Goal: Task Accomplishment & Management: Manage account settings

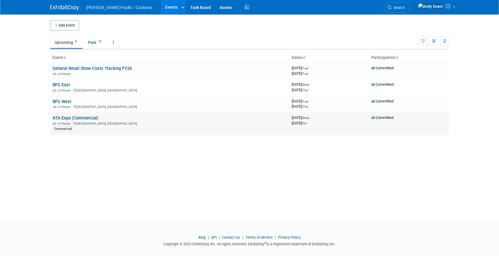
click at [78, 118] on link "ATA Expo (Commercial)" at bounding box center [76, 117] width 46 height 5
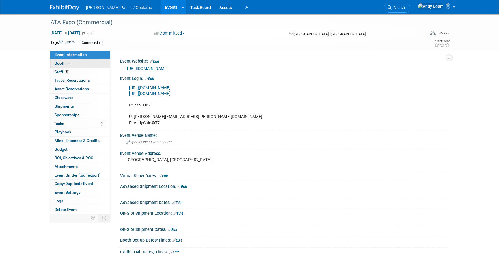
click at [80, 63] on link "Booth" at bounding box center [80, 63] width 60 height 8
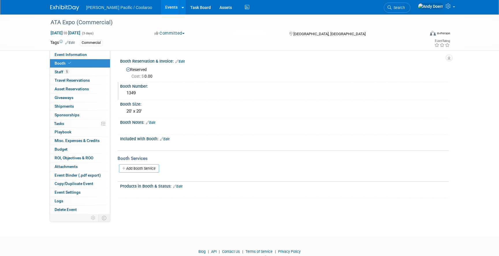
click at [131, 92] on div "1349" at bounding box center [284, 93] width 320 height 9
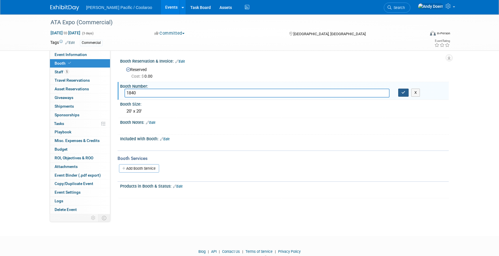
type input "1840"
click at [404, 93] on icon "button" at bounding box center [403, 93] width 4 height 4
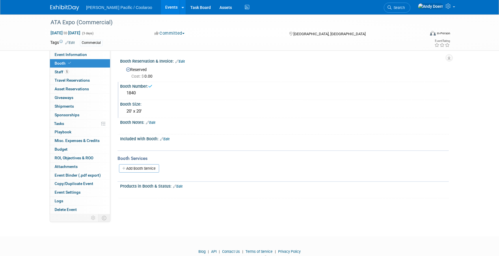
click at [135, 111] on div "20' x 20'" at bounding box center [284, 111] width 320 height 9
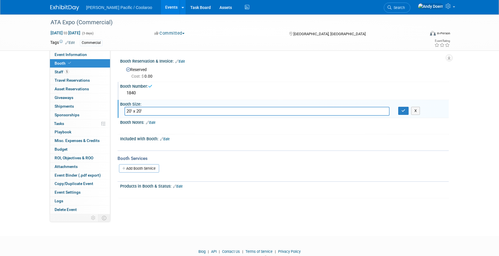
click at [126, 111] on input "20' x 20'" at bounding box center [256, 111] width 265 height 9
type input "10' x 20'"
drag, startPoint x: 404, startPoint y: 110, endPoint x: 376, endPoint y: 117, distance: 28.7
click at [403, 110] on icon "button" at bounding box center [403, 111] width 4 height 4
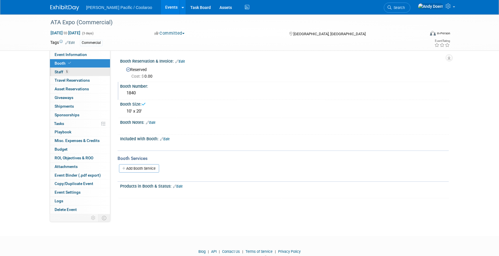
click at [81, 70] on link "5 Staff 5" at bounding box center [80, 72] width 60 height 8
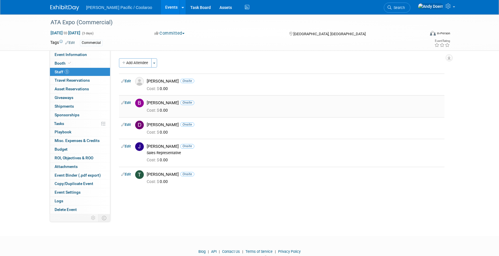
click at [219, 108] on div "Cost: $ 0.00" at bounding box center [294, 110] width 295 height 5
click at [123, 102] on icon at bounding box center [122, 103] width 3 height 6
select select "a39f4ca3-d770-47eb-ad99-d4034b7fff54"
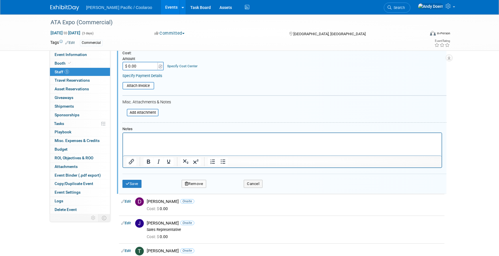
scroll to position [128, 0]
click at [192, 185] on button "Remove" at bounding box center [193, 184] width 25 height 8
click at [226, 188] on link "Yes" at bounding box center [225, 188] width 17 height 9
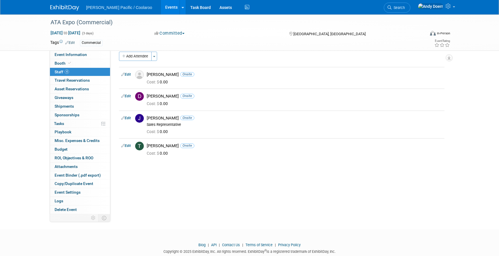
scroll to position [3, 0]
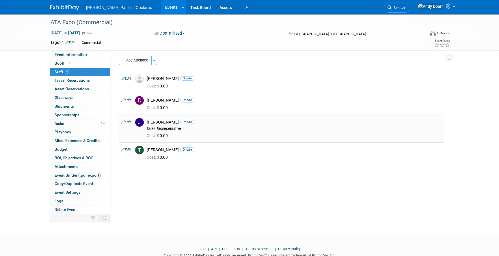
click at [128, 121] on link "Edit" at bounding box center [126, 122] width 10 height 4
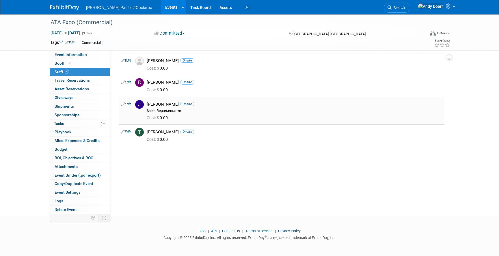
select select "a968f246-9910-4412-9549-29bb2cc6cf02"
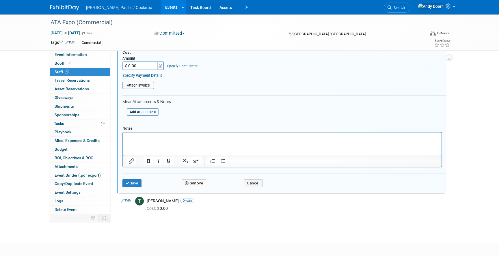
scroll to position [153, 0]
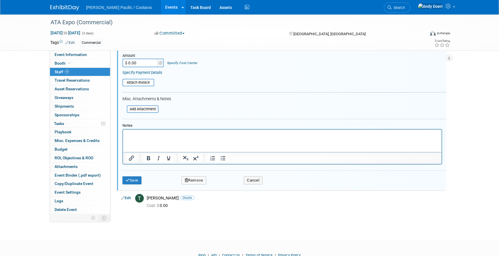
click at [200, 180] on button "Remove" at bounding box center [193, 180] width 25 height 8
click at [224, 183] on link "Yes" at bounding box center [225, 185] width 17 height 9
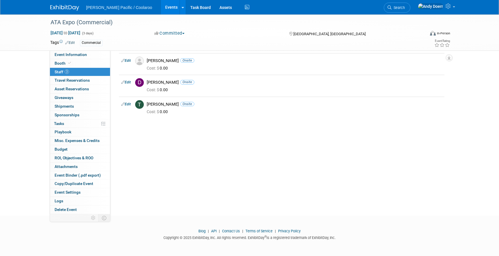
scroll to position [0, 0]
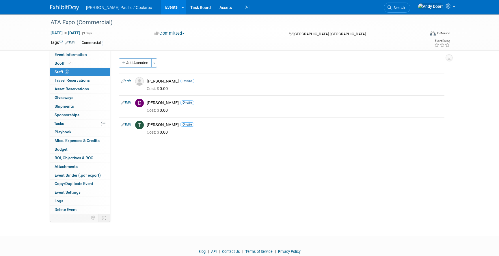
drag, startPoint x: 210, startPoint y: 160, endPoint x: 203, endPoint y: 147, distance: 14.3
click at [210, 160] on div "Add Attendee Toggle Dropdown Quick -Tag Attendees Apply X (me) select all cancel" at bounding box center [281, 112] width 325 height 108
click at [135, 60] on button "Add Attendee" at bounding box center [135, 62] width 33 height 9
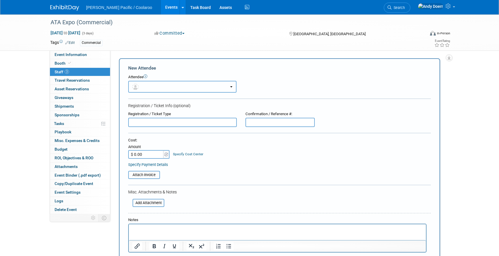
click at [202, 87] on button "button" at bounding box center [182, 87] width 108 height 12
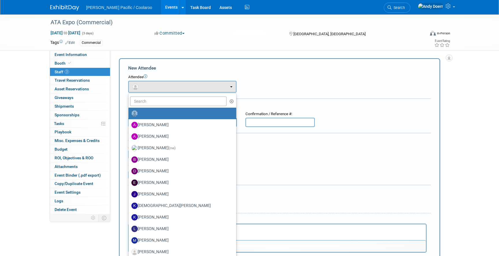
click at [357, 167] on div "Attach Invoice" at bounding box center [279, 173] width 302 height 12
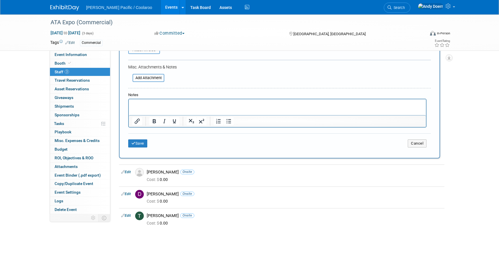
scroll to position [133, 0]
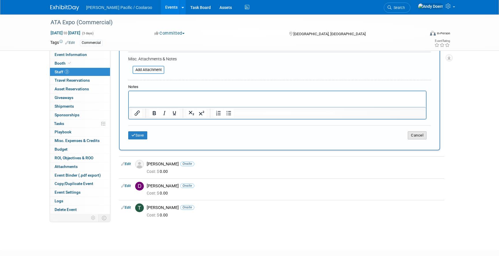
click at [416, 135] on button "Cancel" at bounding box center [416, 135] width 19 height 8
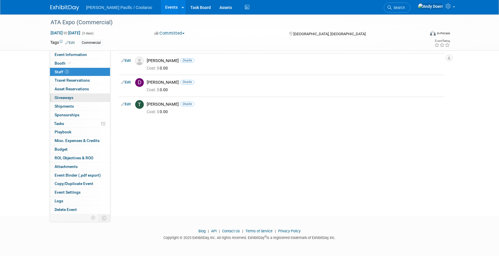
scroll to position [0, 0]
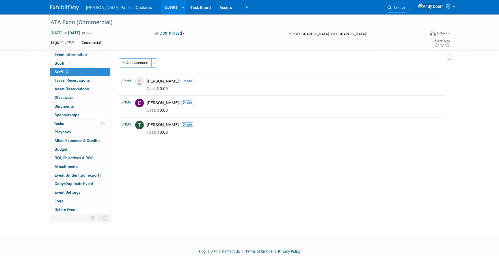
click at [346, 211] on div "Event Website: Edit https://advancedtextilesexpo.com/ Event Login: Edit https:/…" at bounding box center [279, 132] width 338 height 164
click at [275, 182] on div "Event Website: Edit https://advancedtextilesexpo.com/ Event Login: Edit https:/…" at bounding box center [279, 132] width 338 height 164
click at [81, 64] on link "Booth" at bounding box center [80, 63] width 60 height 8
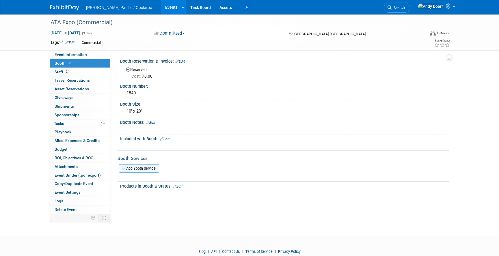
click at [153, 172] on link "Add Booth Service" at bounding box center [139, 168] width 40 height 8
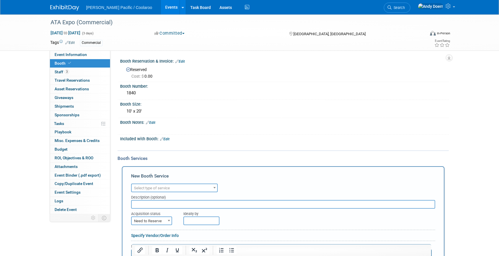
scroll to position [92, 0]
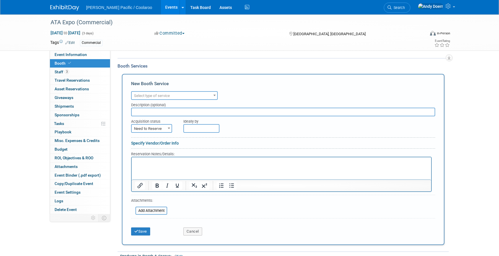
click at [205, 97] on span "Select type of service" at bounding box center [174, 96] width 85 height 8
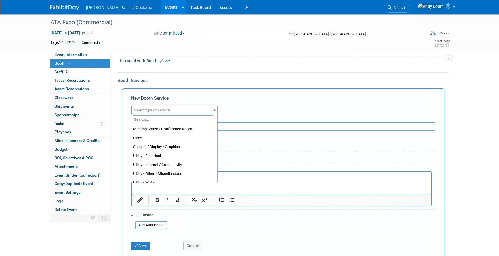
scroll to position [145, 0]
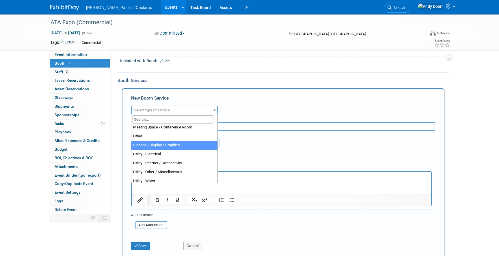
select select "3"
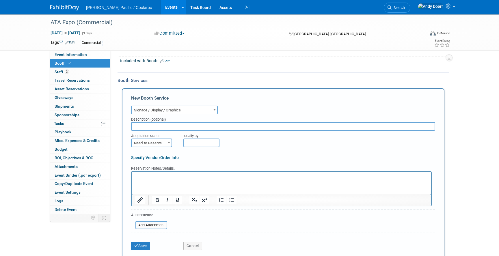
click at [166, 142] on span at bounding box center [169, 143] width 6 height 8
select select "2"
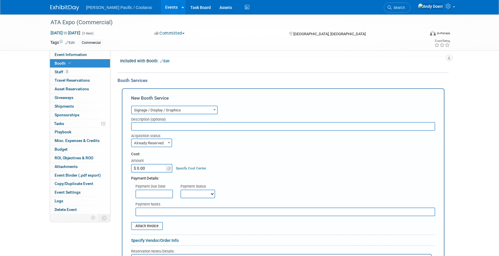
click at [158, 165] on input "$ 0.00" at bounding box center [149, 168] width 36 height 9
paste input "29,576.24"
type input "$ 29,576.24"
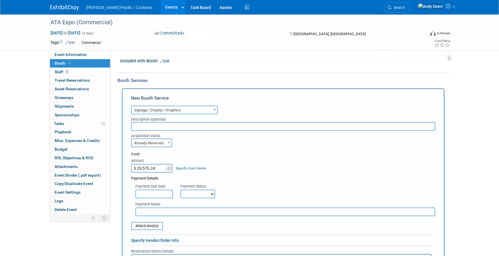
click at [246, 166] on div "Cost: Amount $ 29,576.24 Specify Cost Center Cost Center -- Not Specified --" at bounding box center [283, 161] width 304 height 21
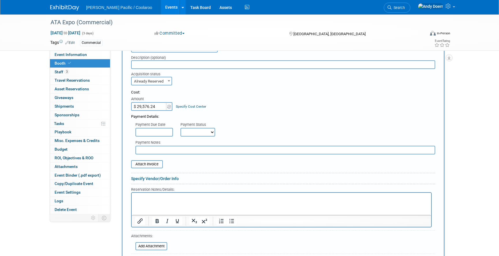
scroll to position [139, 0]
click at [148, 165] on input "file" at bounding box center [127, 164] width 69 height 7
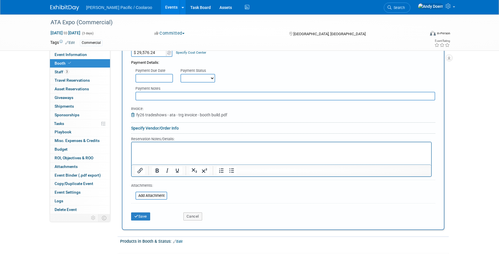
scroll to position [194, 0]
click at [146, 217] on button "Save" at bounding box center [140, 215] width 19 height 8
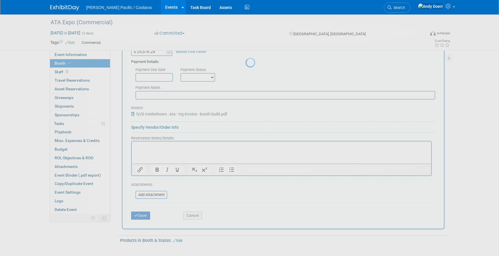
scroll to position [36, 0]
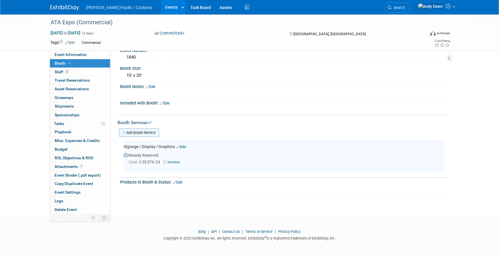
click at [149, 132] on link "Add Booth Service" at bounding box center [139, 132] width 40 height 8
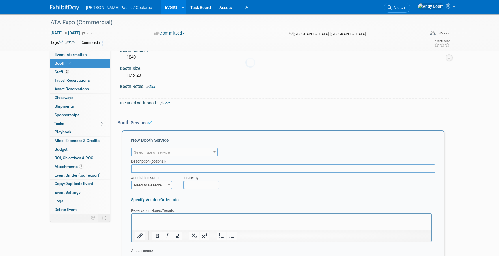
scroll to position [0, 0]
click at [185, 151] on span "Select type of service" at bounding box center [174, 152] width 85 height 8
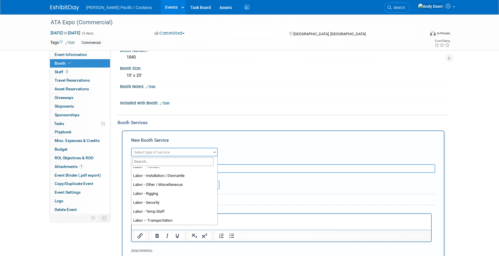
scroll to position [66, 0]
select select "11"
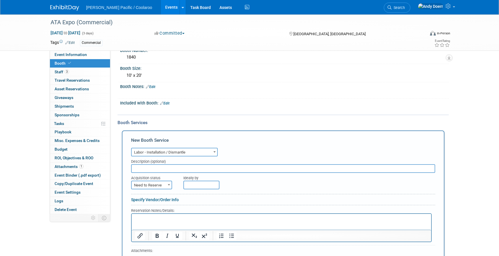
click at [162, 186] on span "Need to Reserve" at bounding box center [152, 185] width 40 height 8
select select "2"
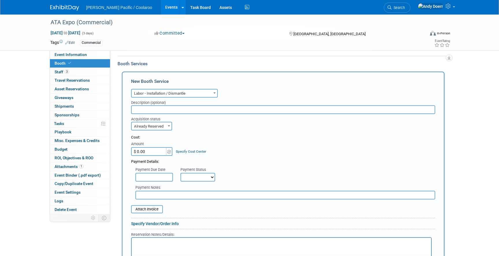
scroll to position [96, 0]
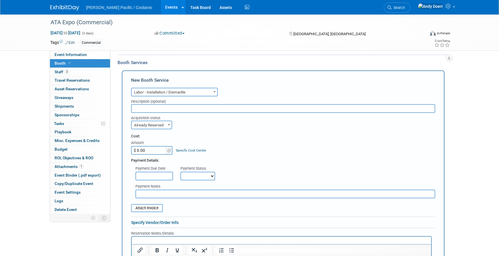
click at [149, 151] on input "$ 0.00" at bounding box center [149, 150] width 36 height 9
paste input "15,766.08"
type input "$ 15,766.08"
click at [243, 144] on div "Cost: Amount $ 15,766.08 Specify Cost Center Cost Center -- Not Specified --" at bounding box center [283, 144] width 304 height 21
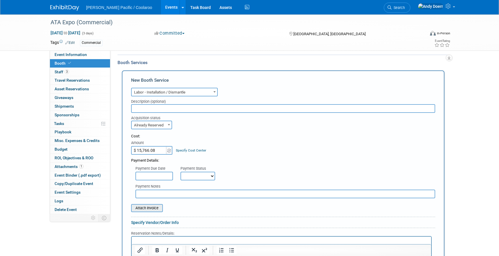
click at [148, 206] on input "file" at bounding box center [127, 208] width 69 height 7
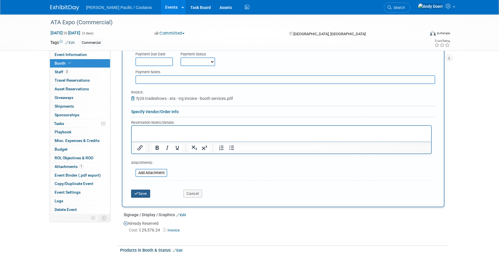
click at [145, 194] on button "Save" at bounding box center [140, 194] width 19 height 8
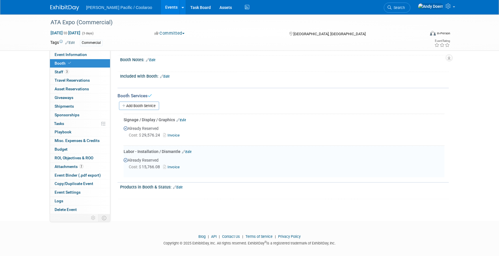
scroll to position [62, 0]
